Goal: Navigation & Orientation: Find specific page/section

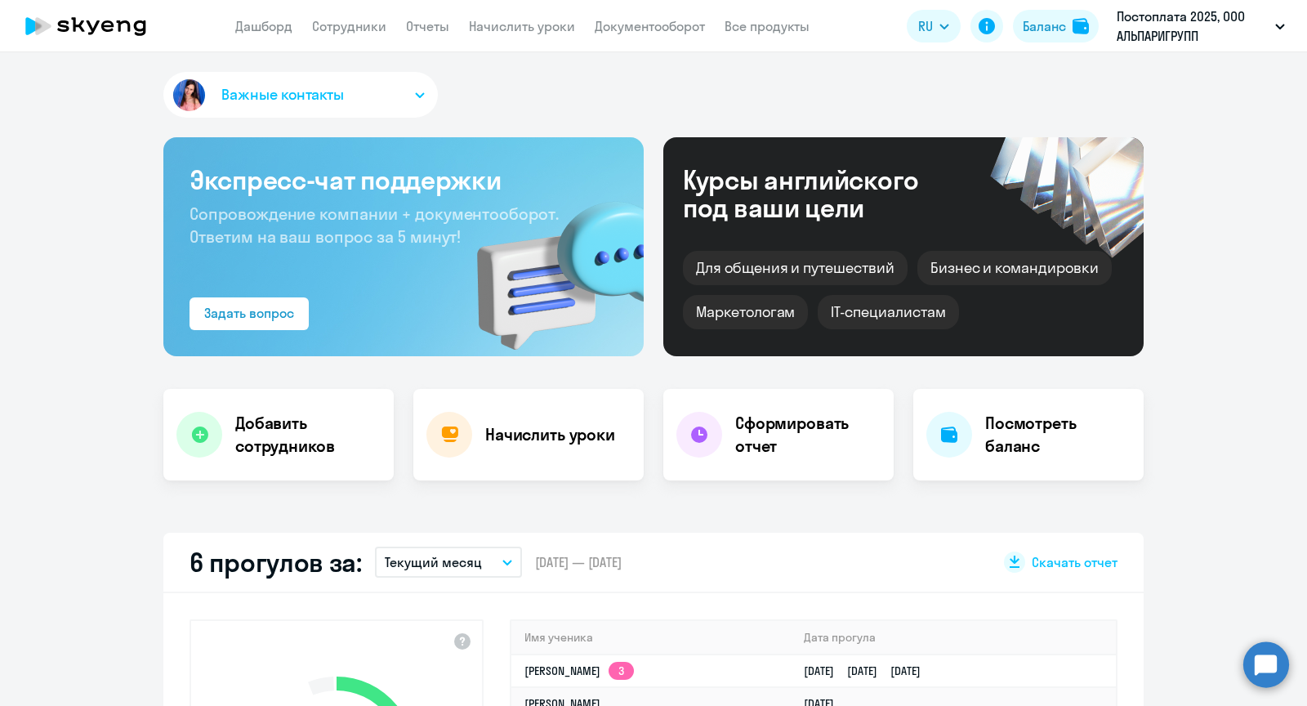
select select "30"
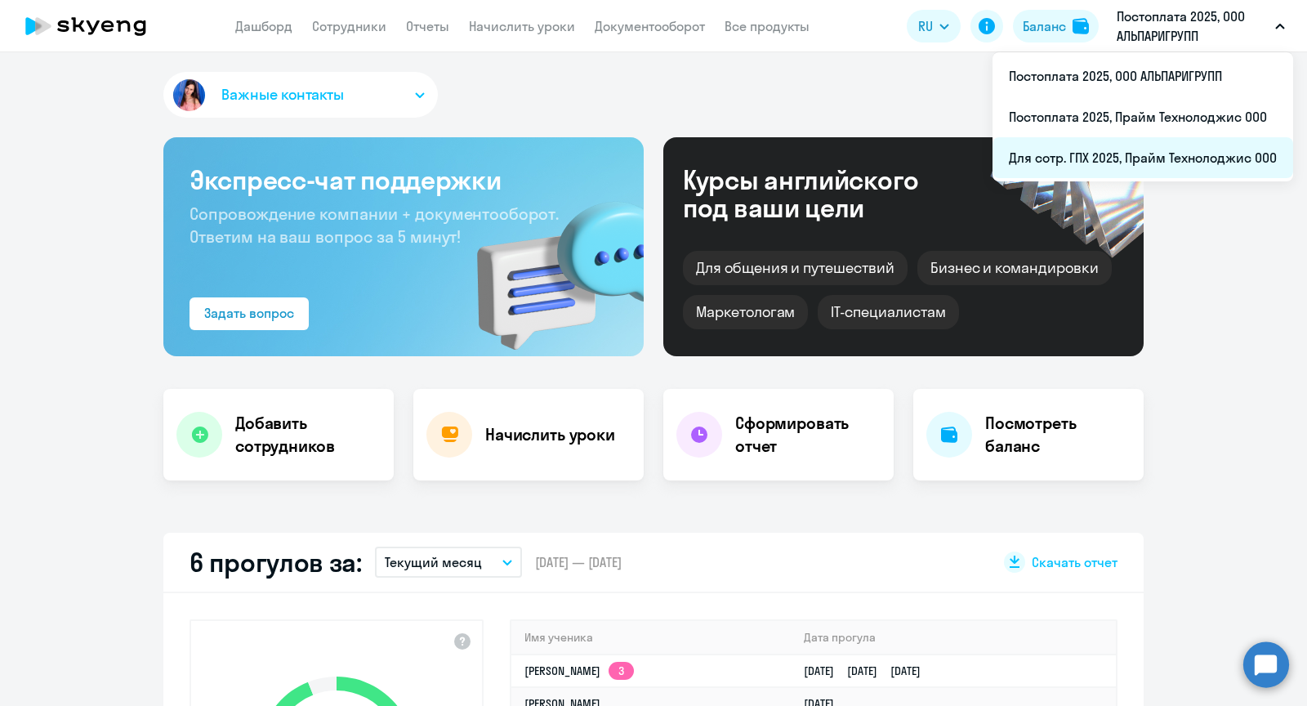
click at [1084, 159] on li "Для сотр. ГПХ 2025, Прайм Технолоджис ООО" at bounding box center [1142, 157] width 301 height 41
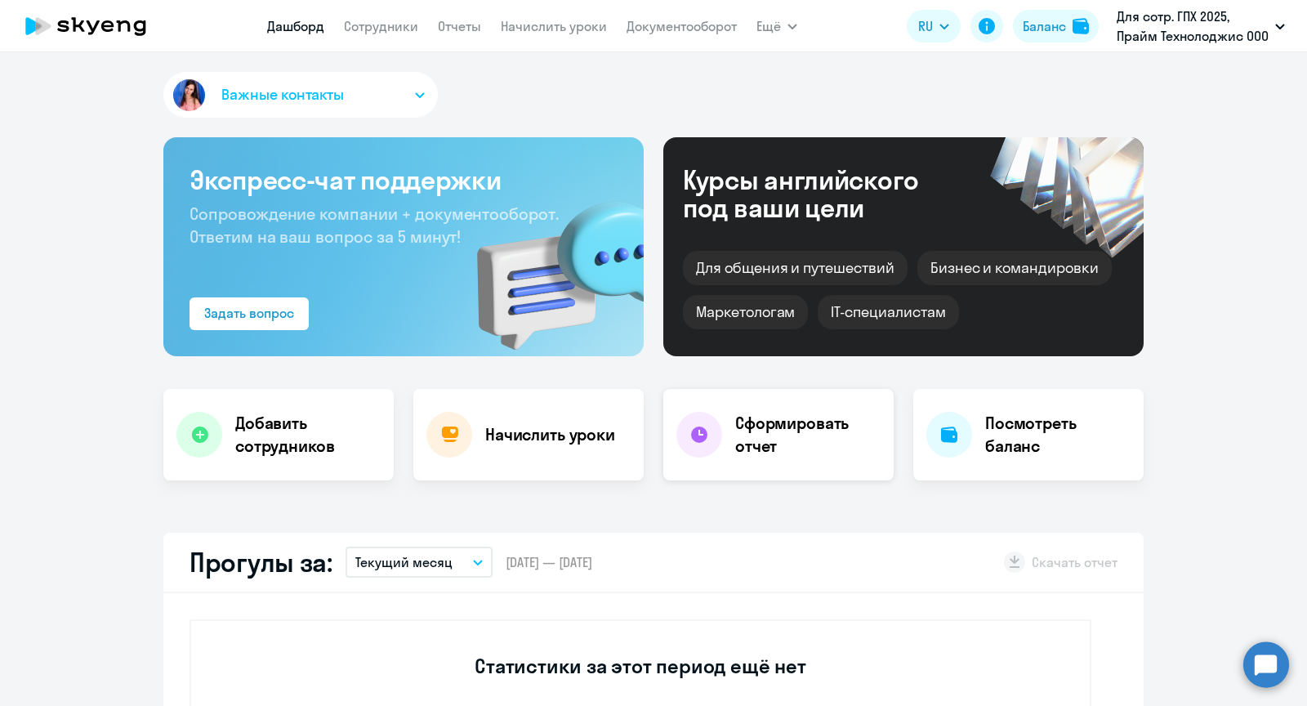
select select "30"
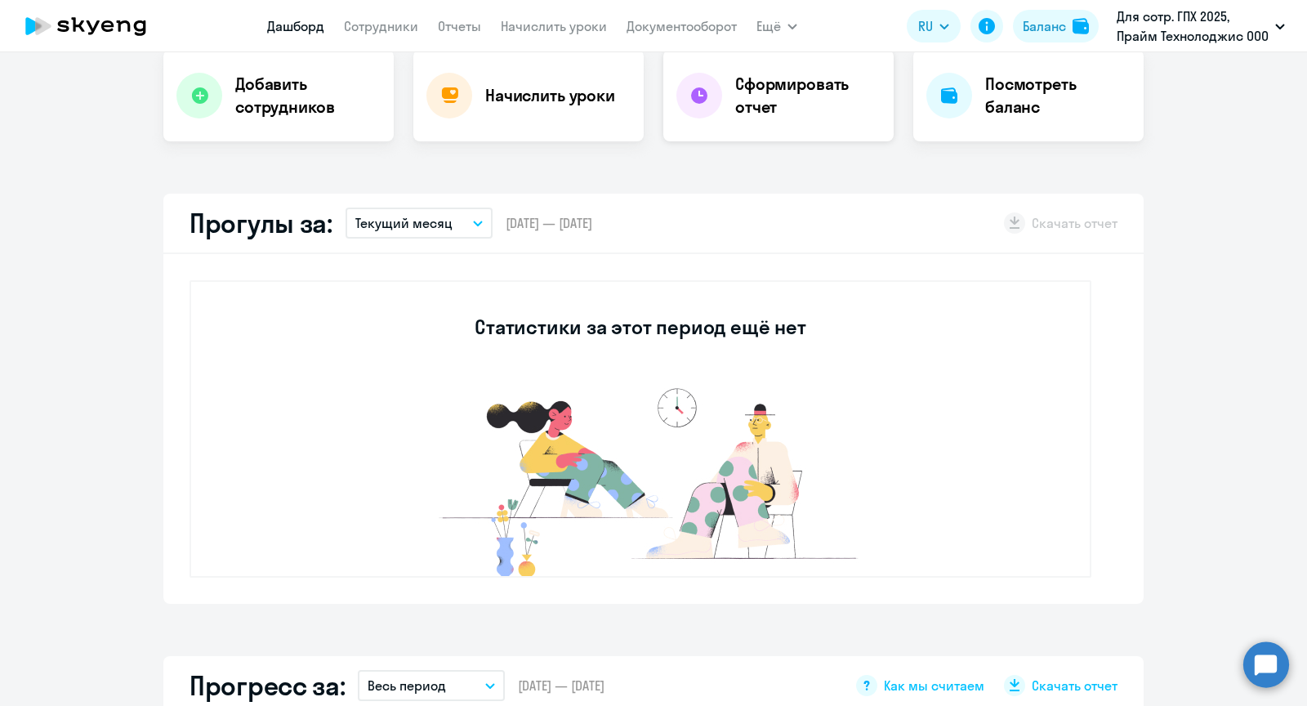
scroll to position [338, 0]
click at [394, 41] on nav "[PERSON_NAME] Отчеты Начислить уроки Документооборот" at bounding box center [502, 26] width 470 height 33
click at [370, 18] on link "Сотрудники" at bounding box center [381, 26] width 74 height 16
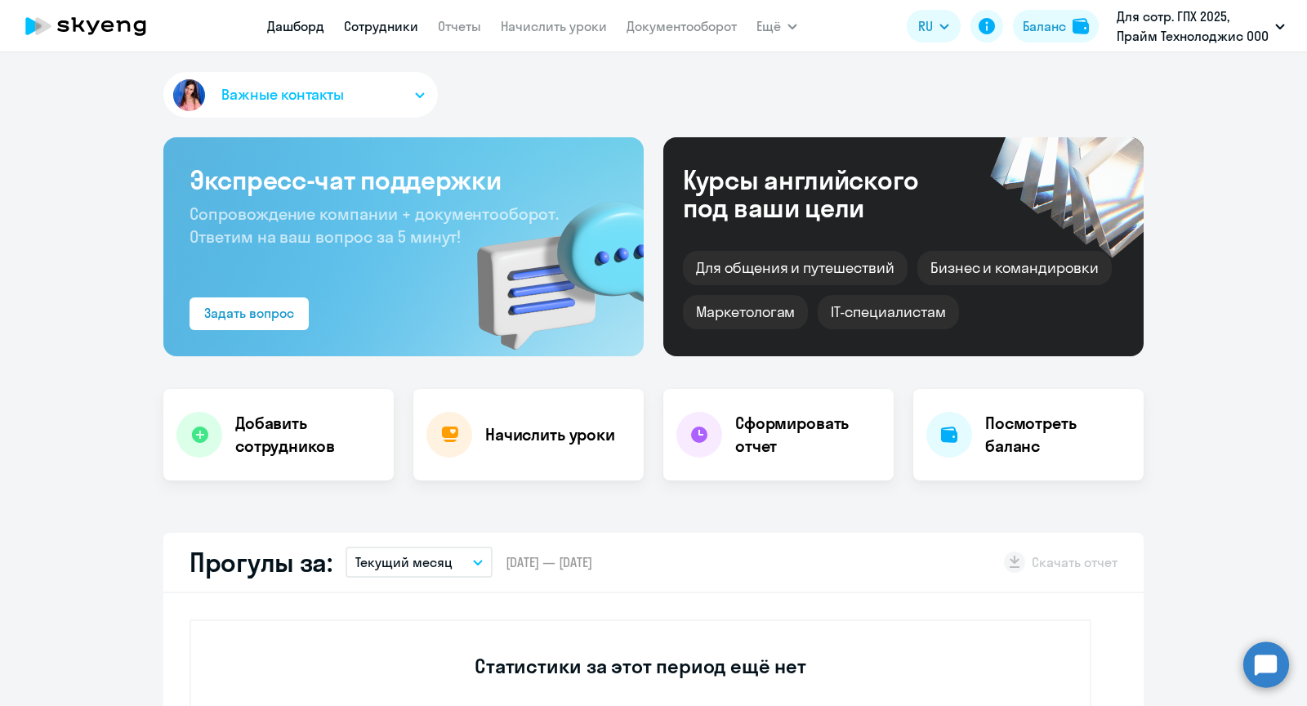
select select "30"
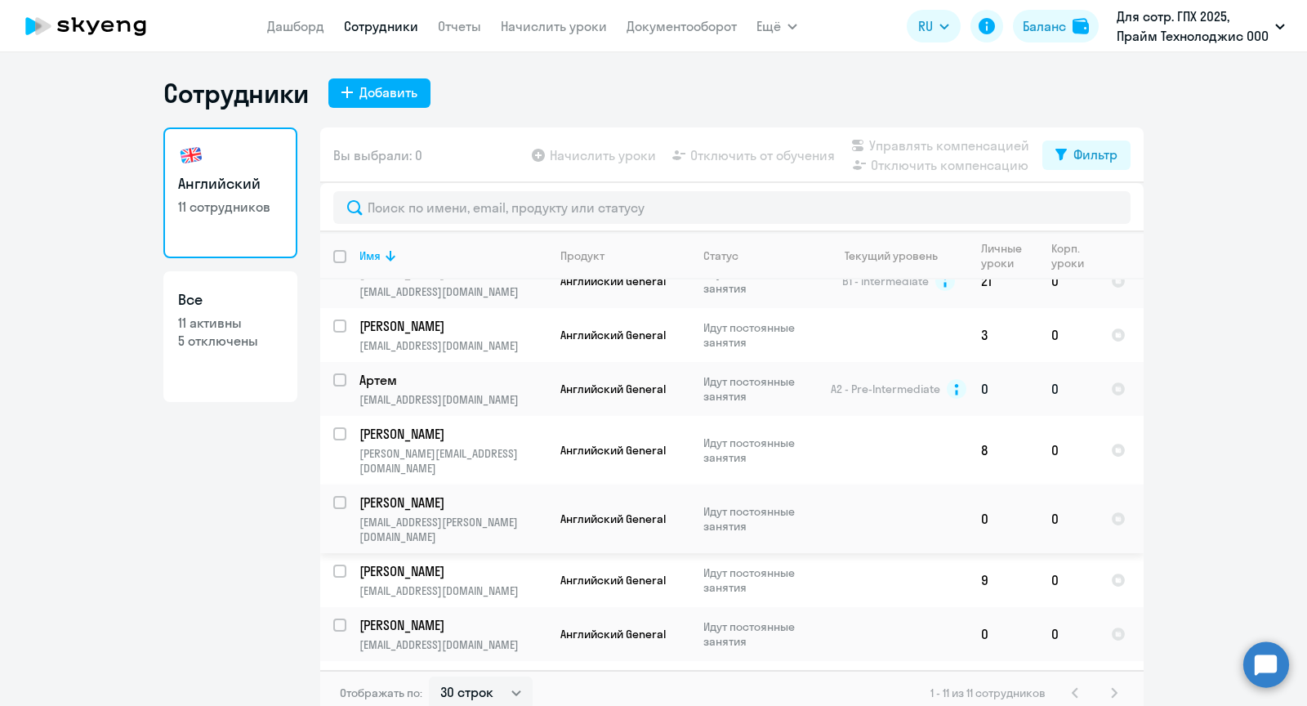
scroll to position [328, 0]
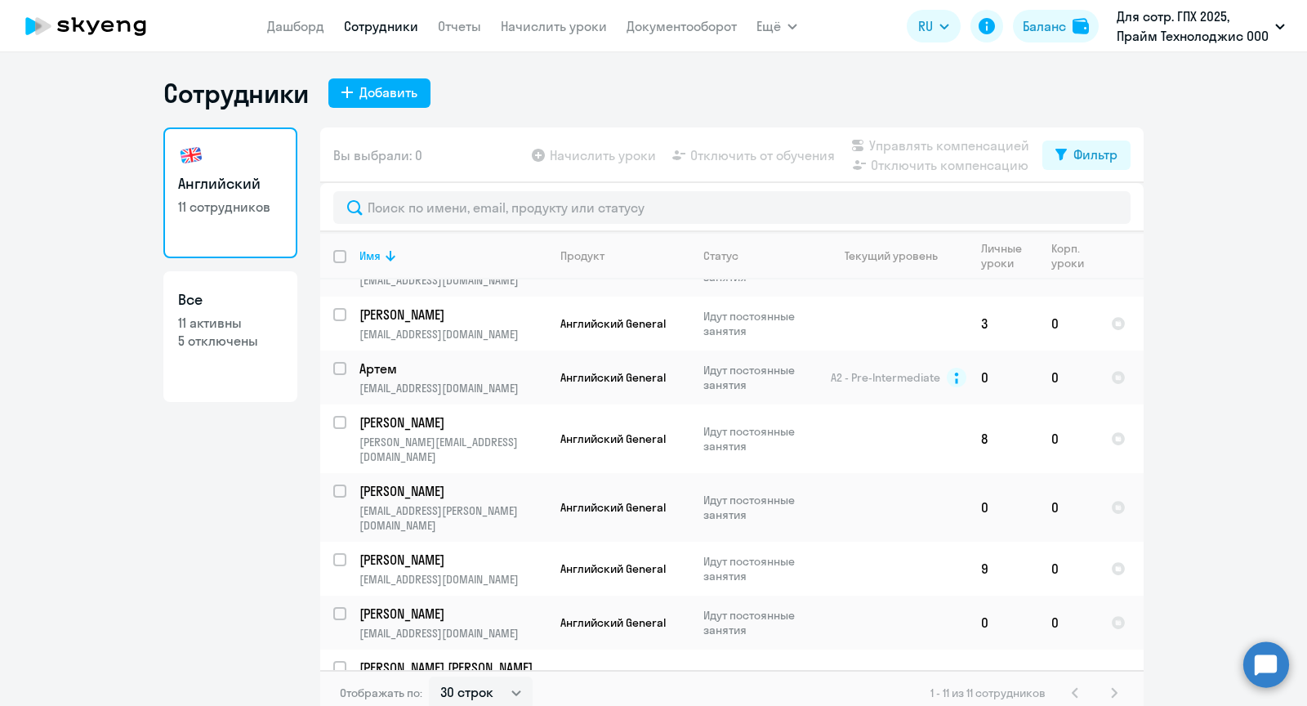
click at [254, 311] on link "Все 11 активны 5 отключены" at bounding box center [230, 336] width 134 height 131
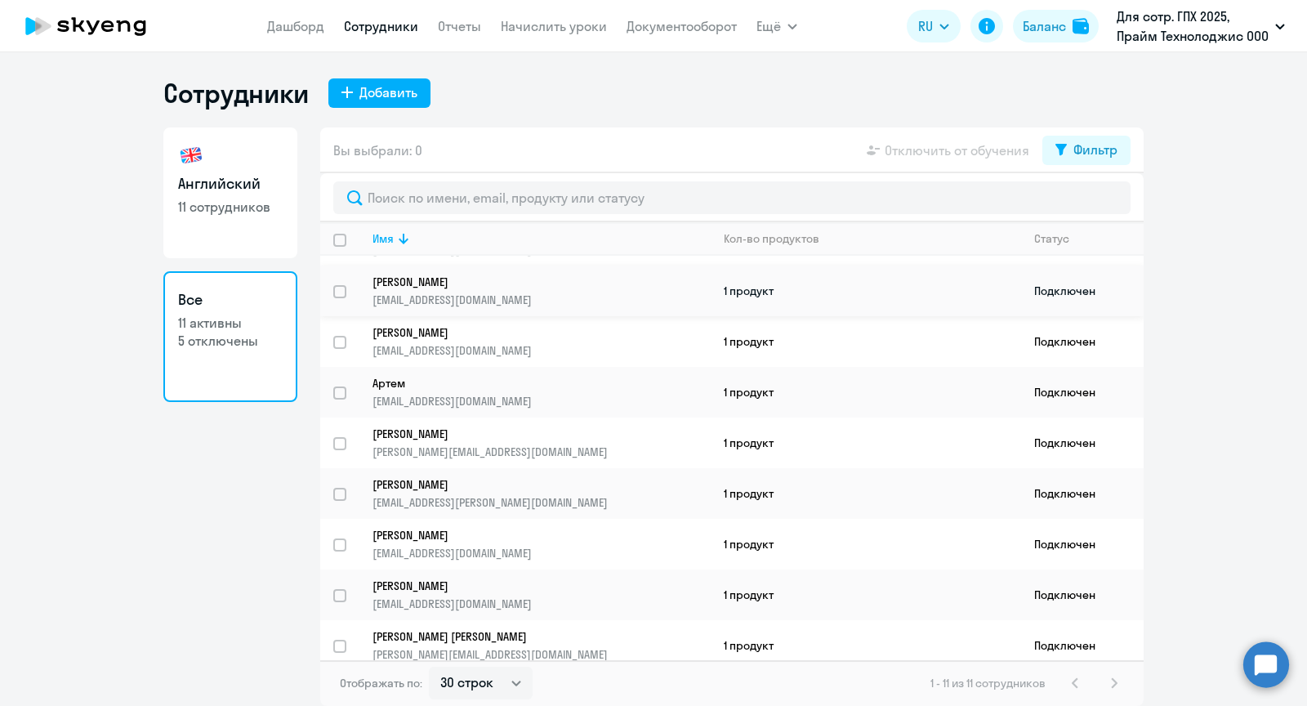
scroll to position [147, 0]
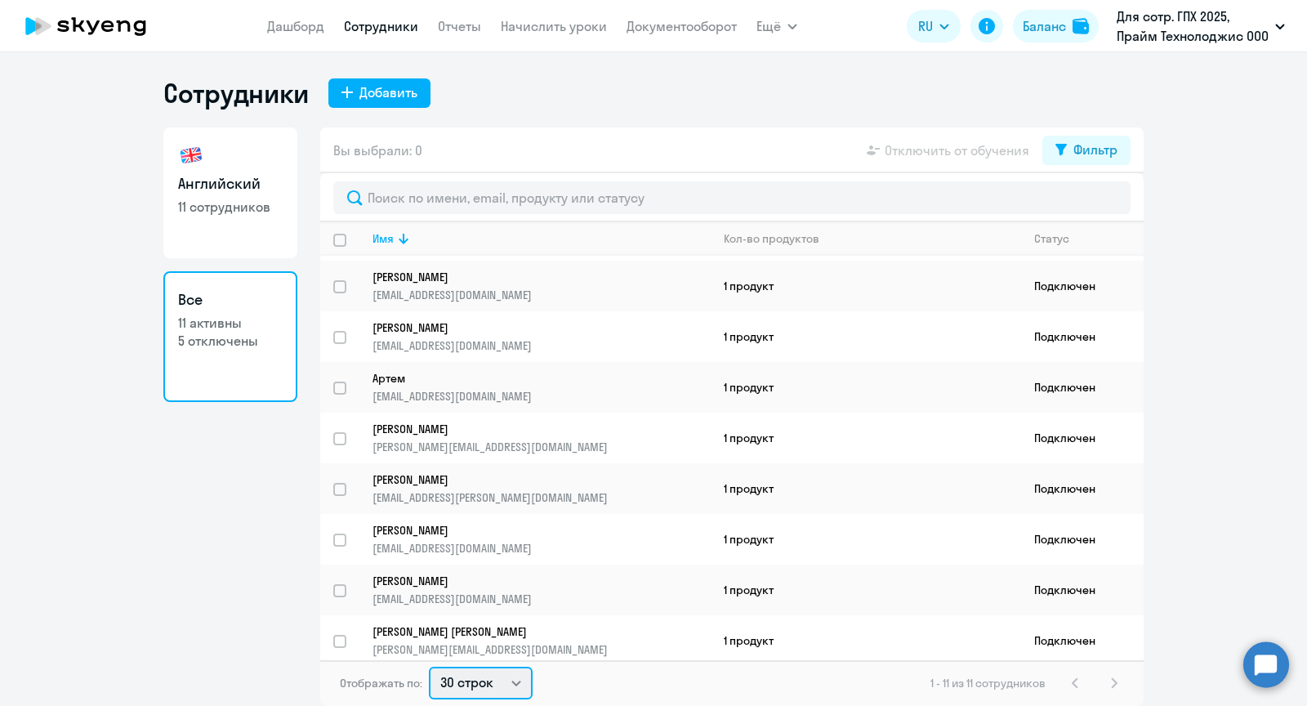
click at [458, 675] on select "30 строк 50 строк 100 строк" at bounding box center [481, 682] width 104 height 33
select select "50"
click at [429, 666] on select "30 строк 50 строк 100 строк" at bounding box center [481, 682] width 104 height 33
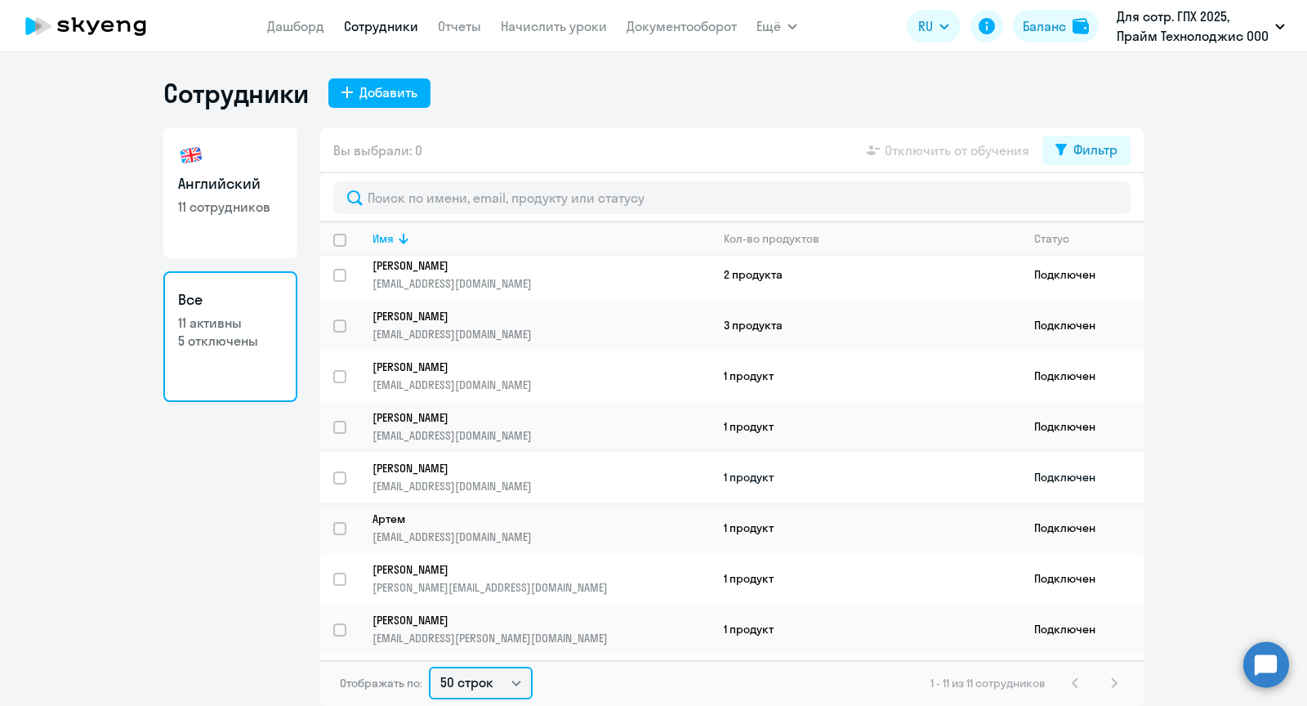
scroll to position [0, 0]
